Goal: Go to known website: Access a specific website the user already knows

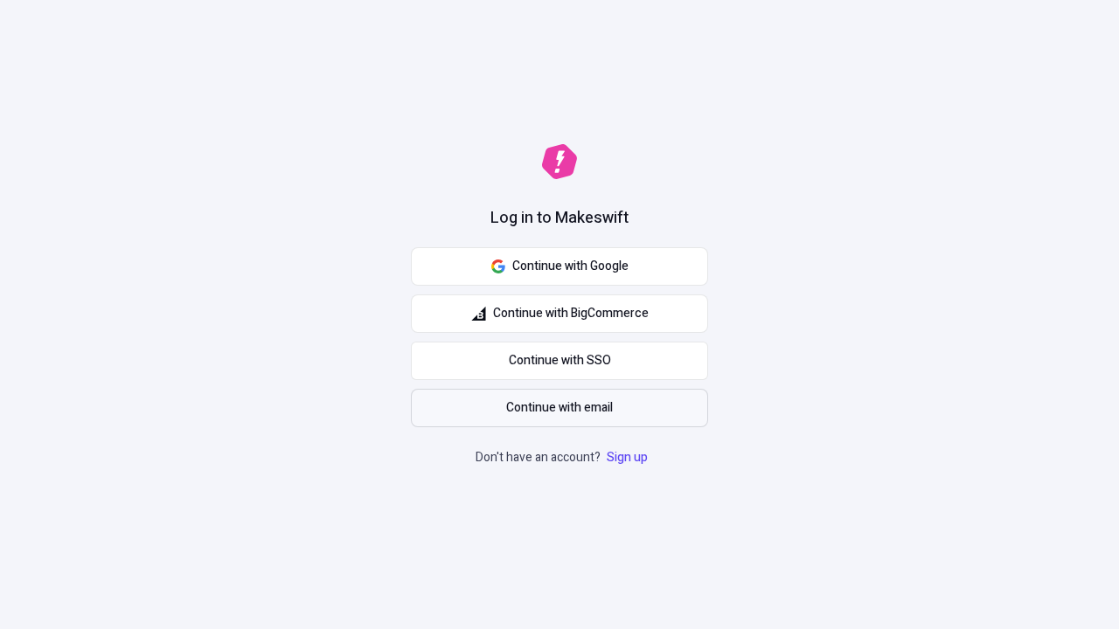
click at [559, 408] on span "Continue with email" at bounding box center [559, 407] width 107 height 19
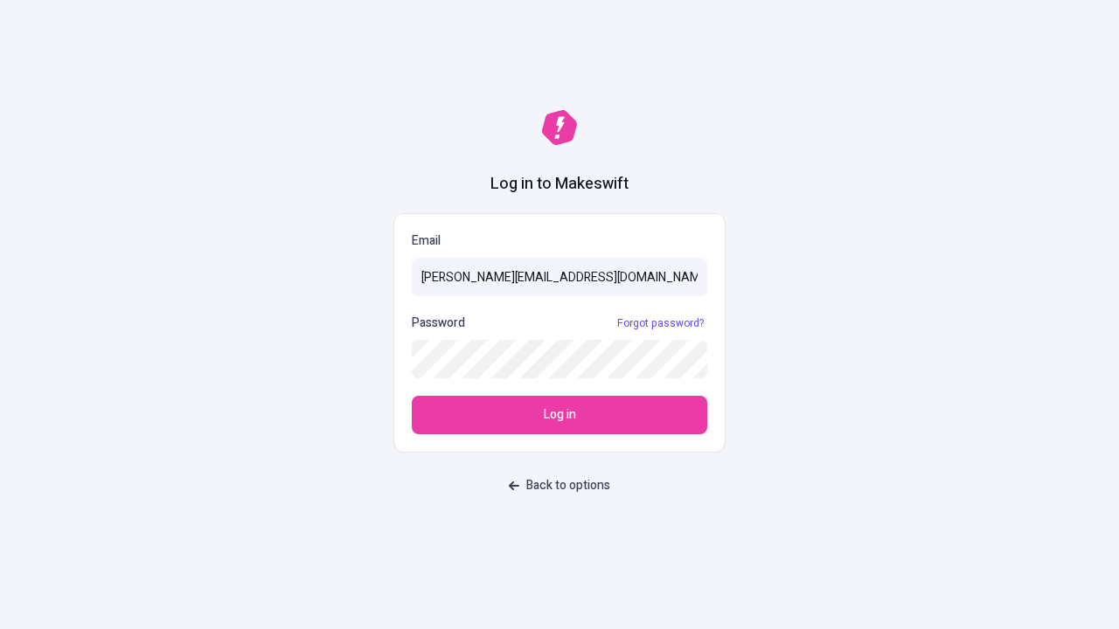
type input "[PERSON_NAME][EMAIL_ADDRESS][DOMAIN_NAME]"
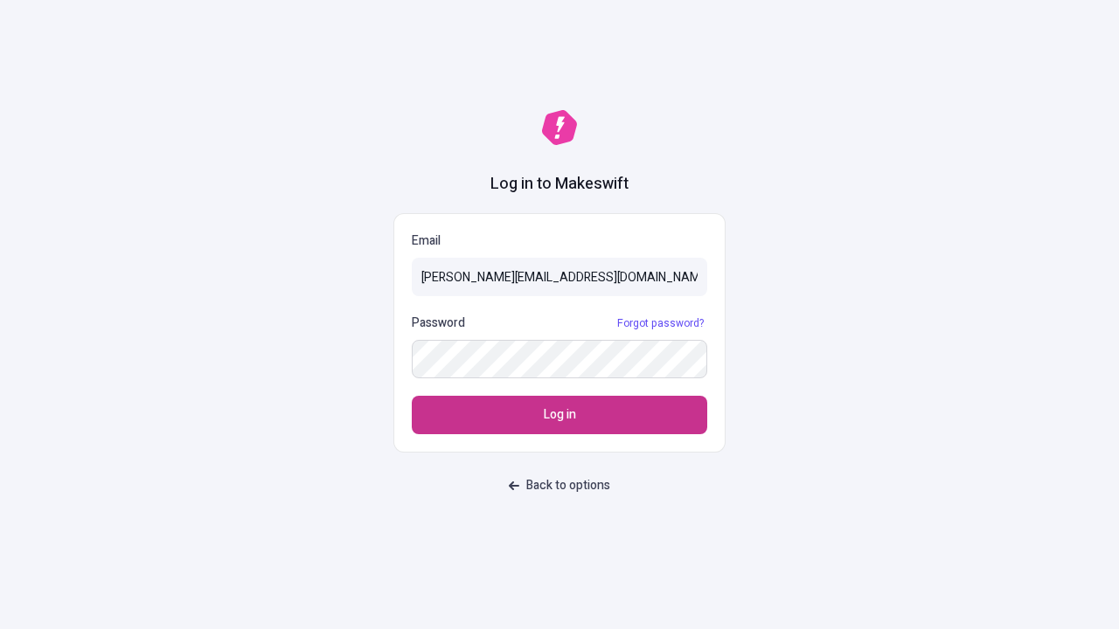
click at [559, 415] on span "Log in" at bounding box center [560, 414] width 32 height 19
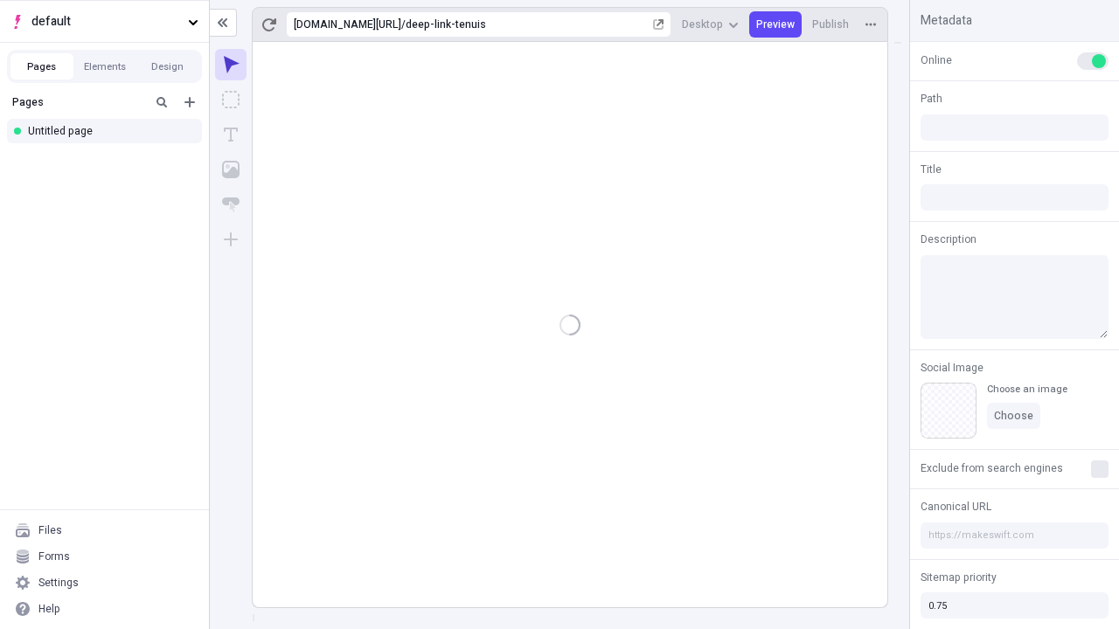
type input "/deep-link-tenuis"
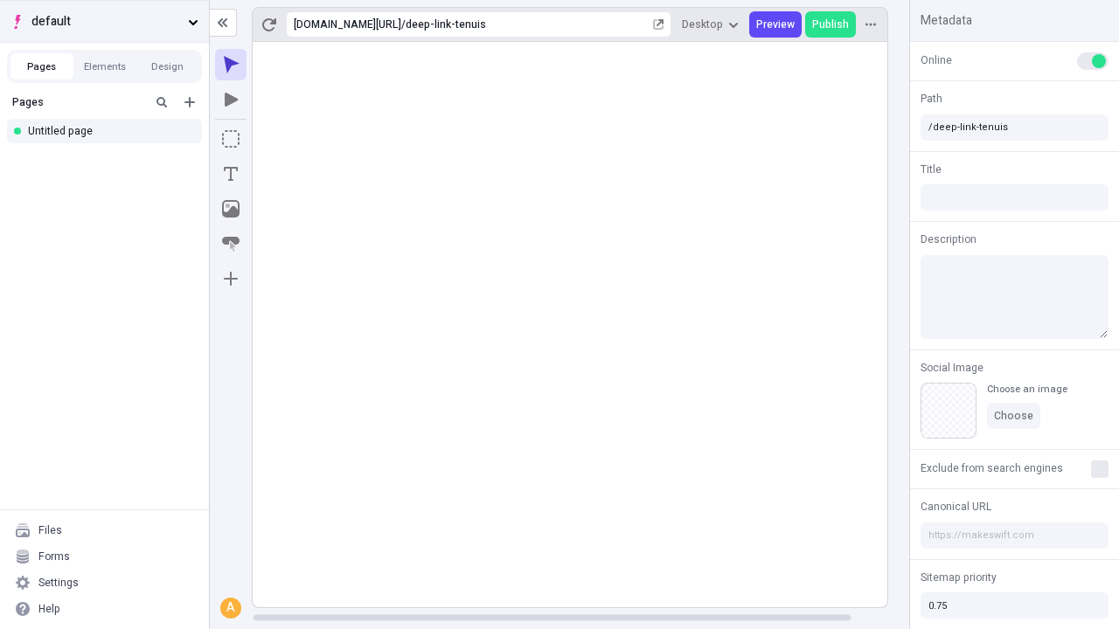
click at [104, 21] on span "default" at bounding box center [105, 21] width 149 height 19
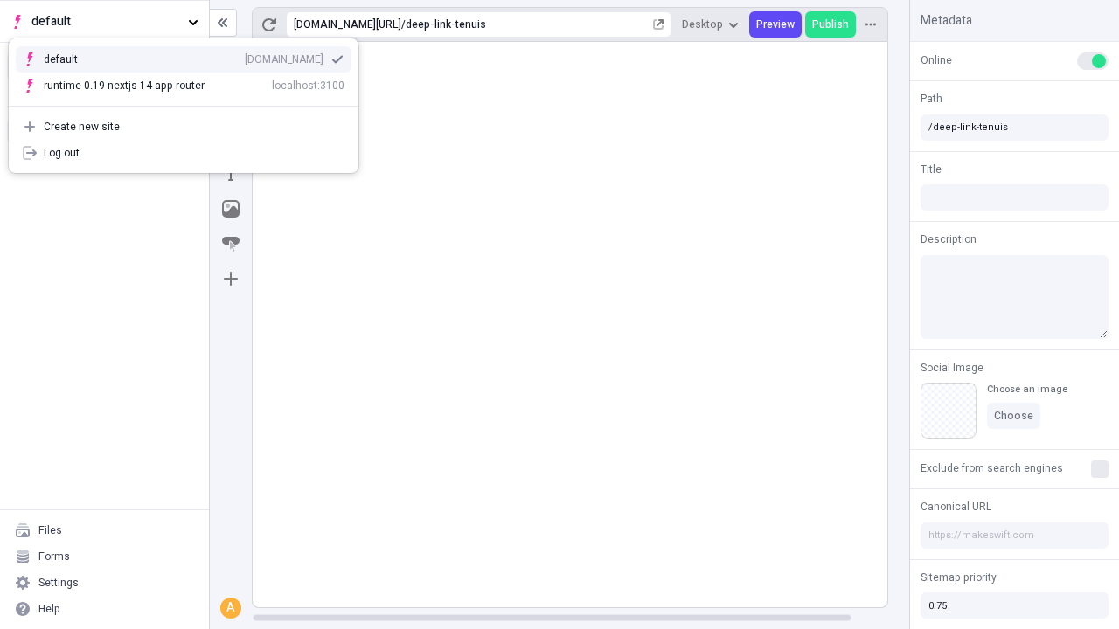
click at [245, 56] on div "[DOMAIN_NAME]" at bounding box center [284, 59] width 79 height 14
